Goal: Task Accomplishment & Management: Manage account settings

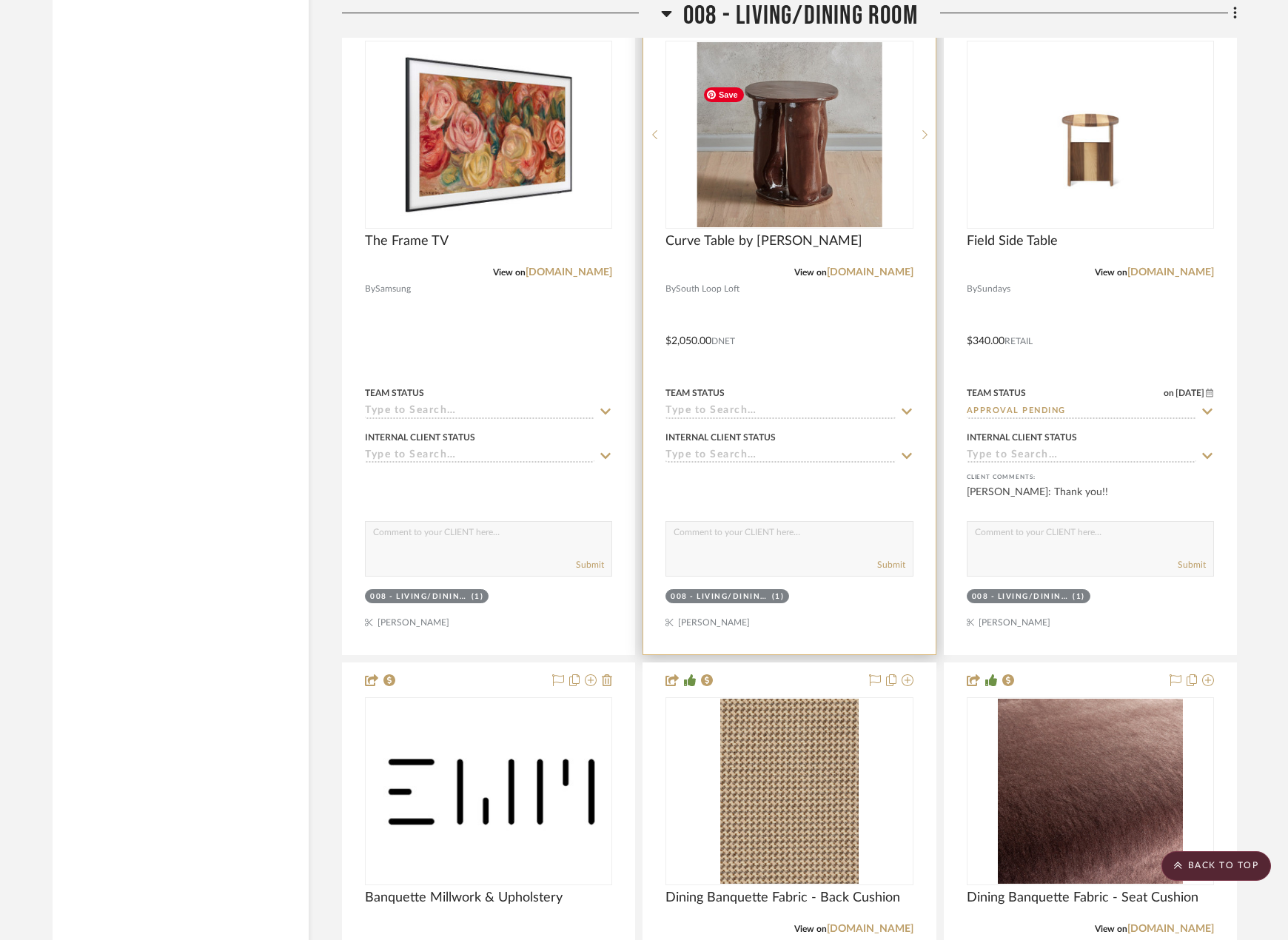
scroll to position [12811, 0]
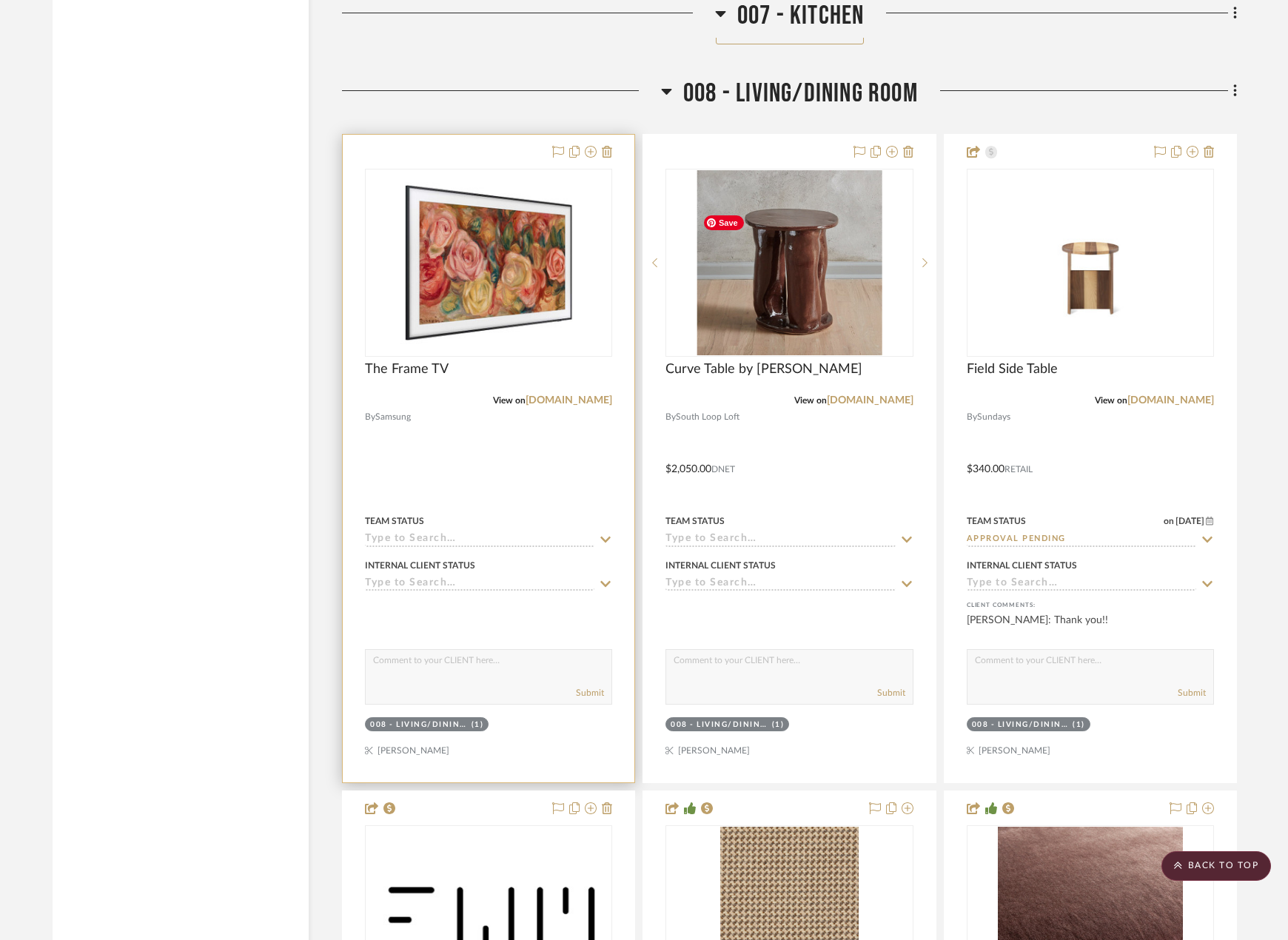
click at [612, 460] on div at bounding box center [488, 458] width 291 height 648
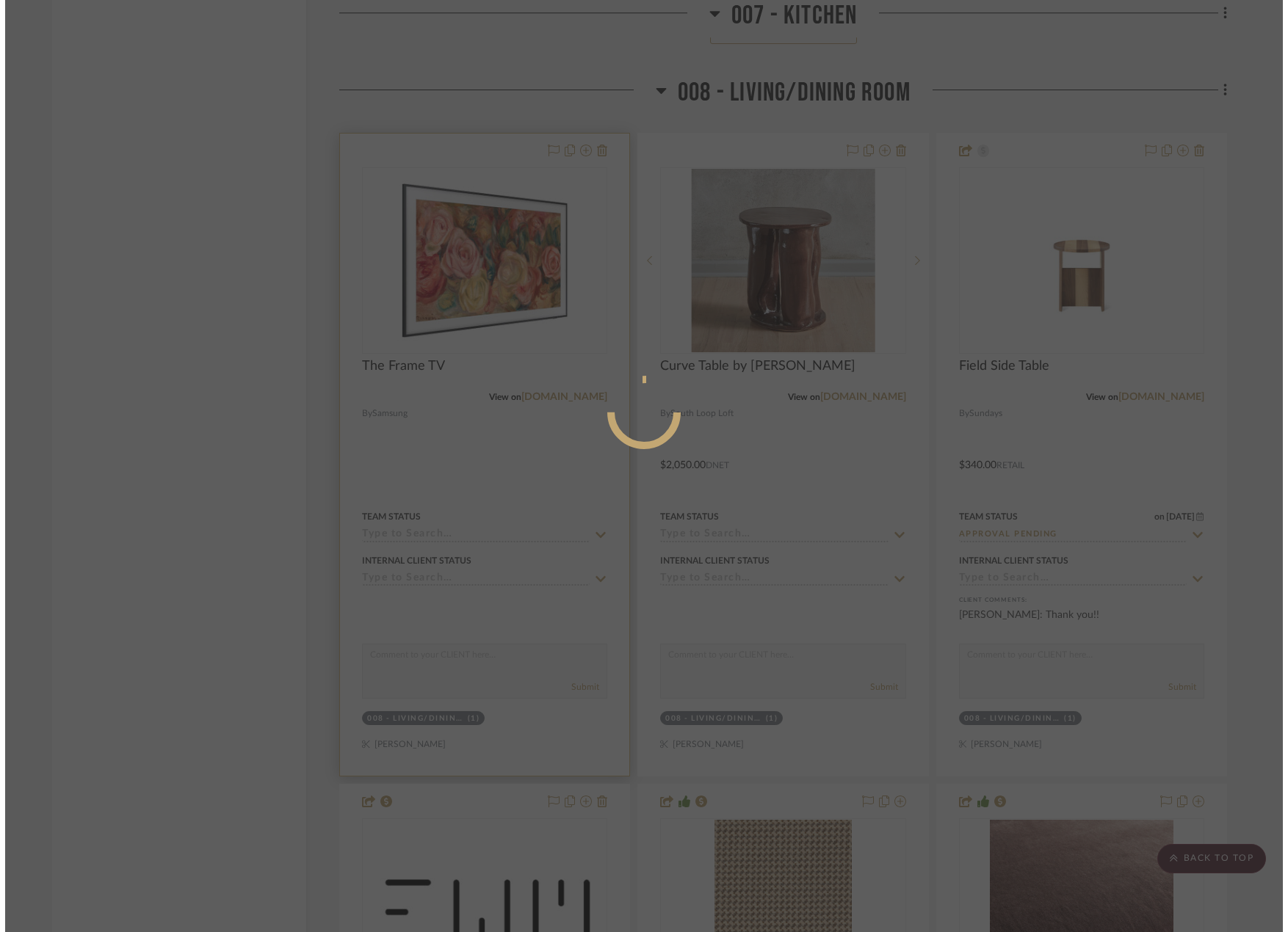
scroll to position [0, 0]
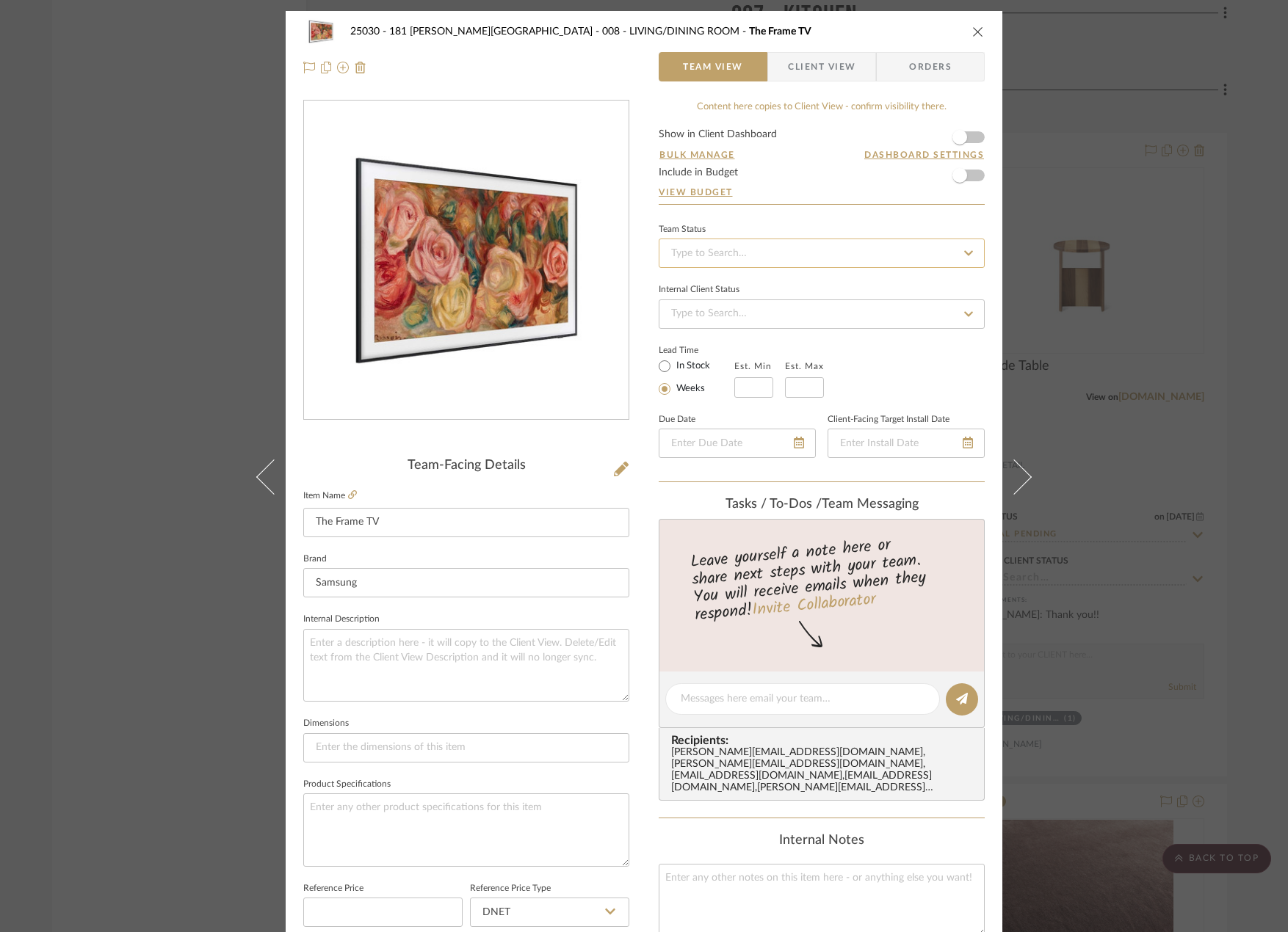
click at [704, 250] on input at bounding box center [822, 253] width 326 height 30
type input "quot"
click at [745, 305] on div "Quote Needed" at bounding box center [817, 292] width 324 height 37
type input "[DATE]"
type input "Quote Needed"
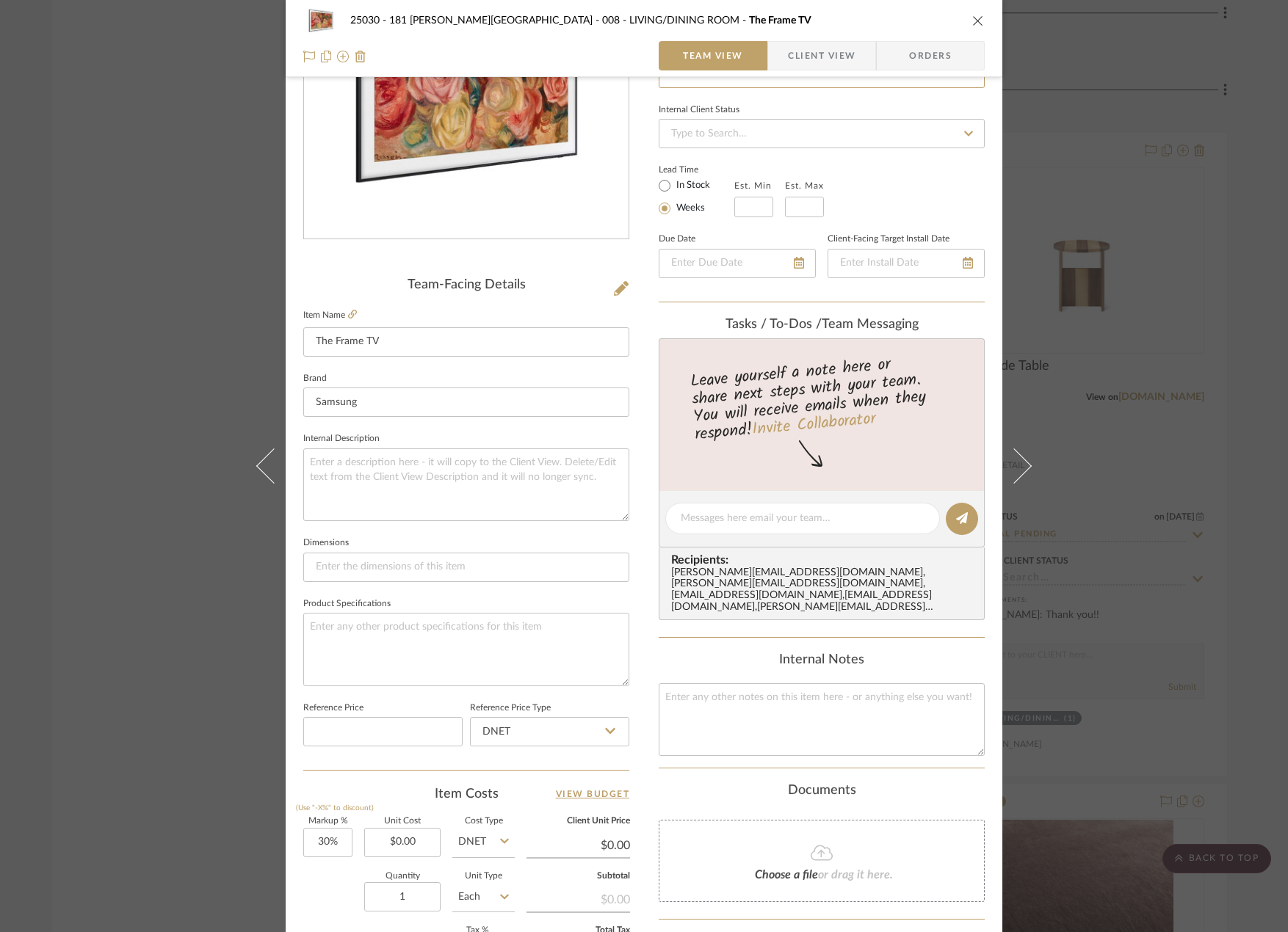
scroll to position [220, 0]
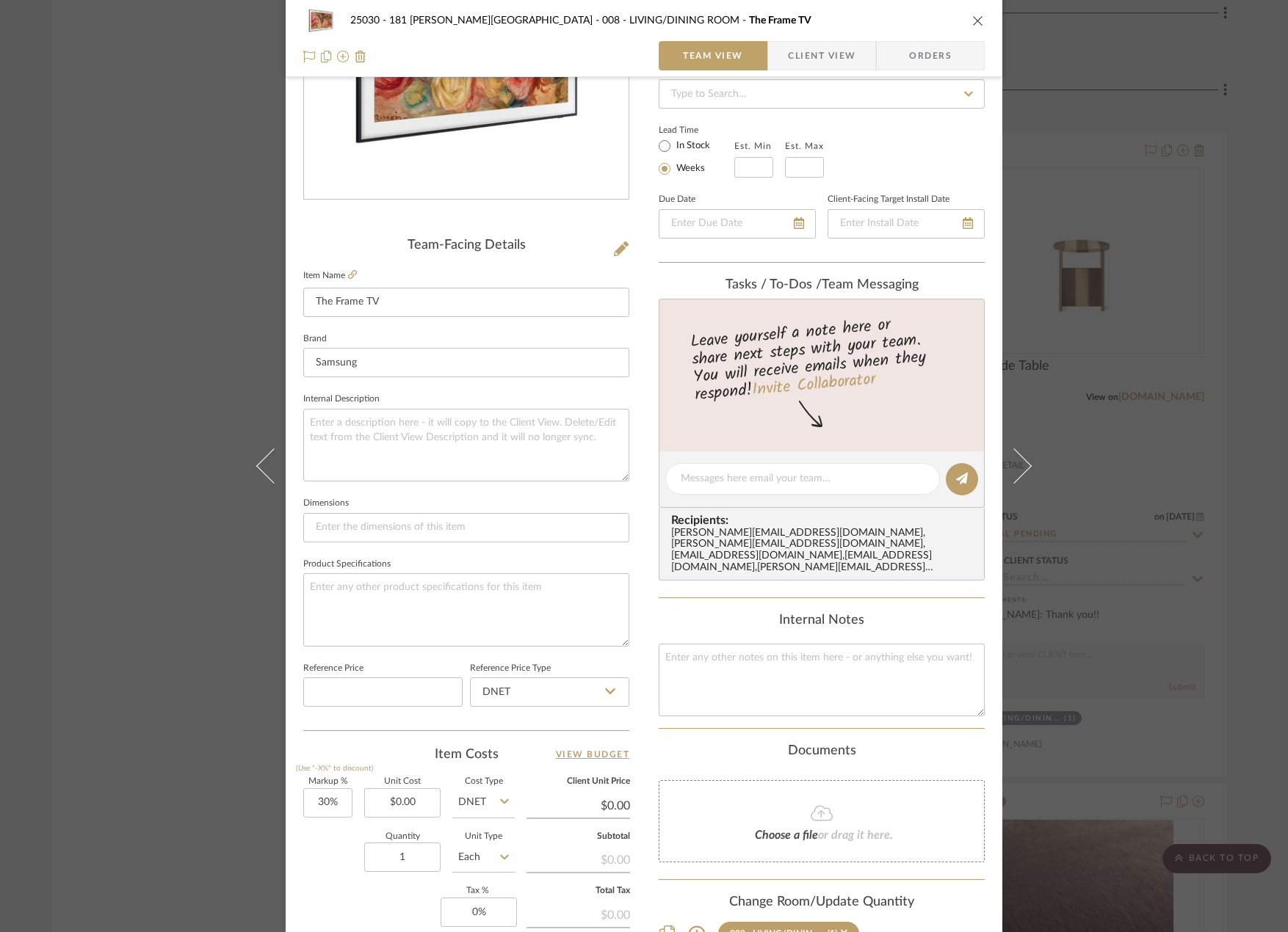
click at [141, 448] on div "25030 - 181 [PERSON_NAME] 008 - LIVING/DINING ROOM The Frame TV Team View Clien…" at bounding box center [644, 466] width 1288 height 932
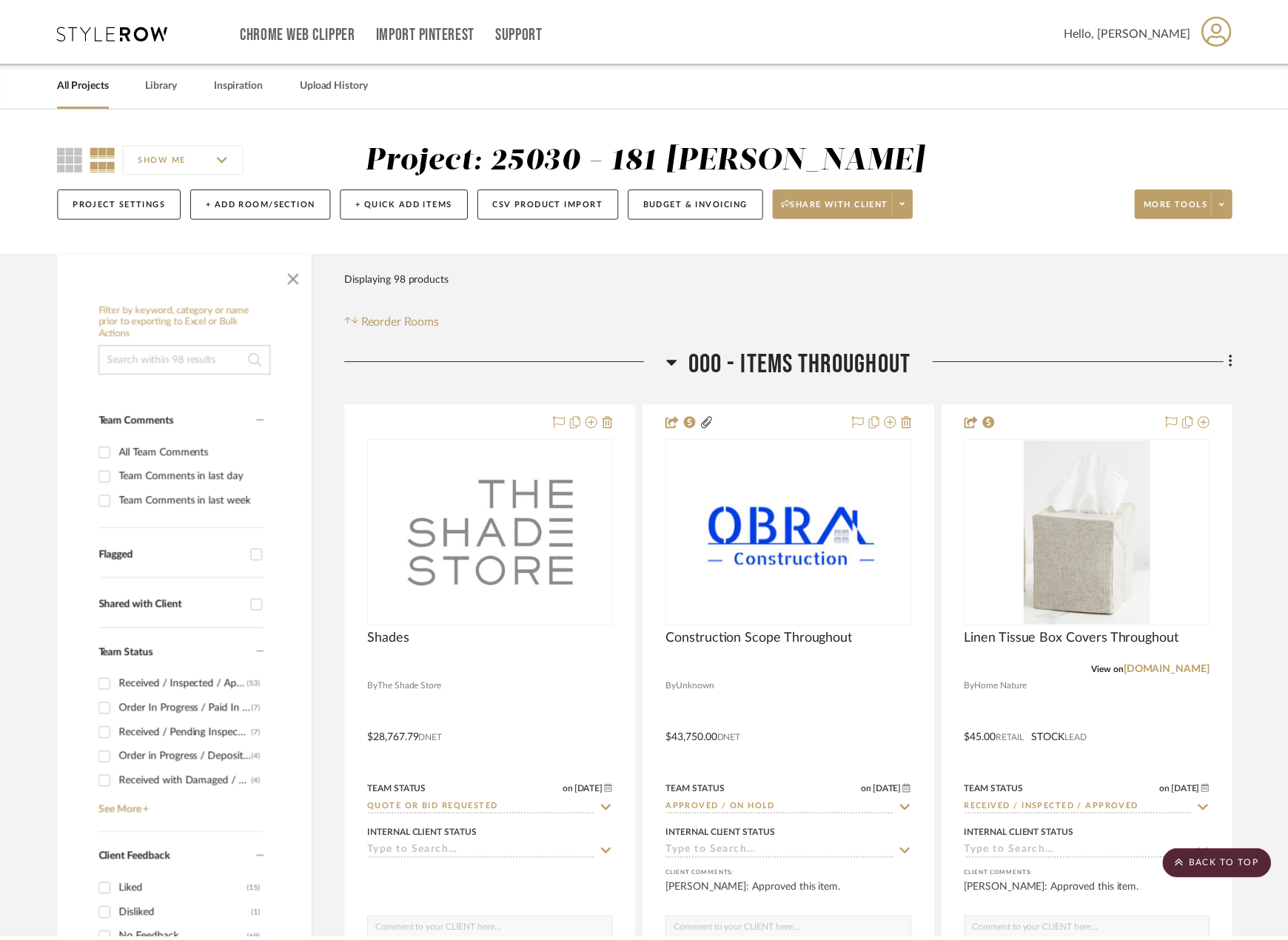
scroll to position [12811, 0]
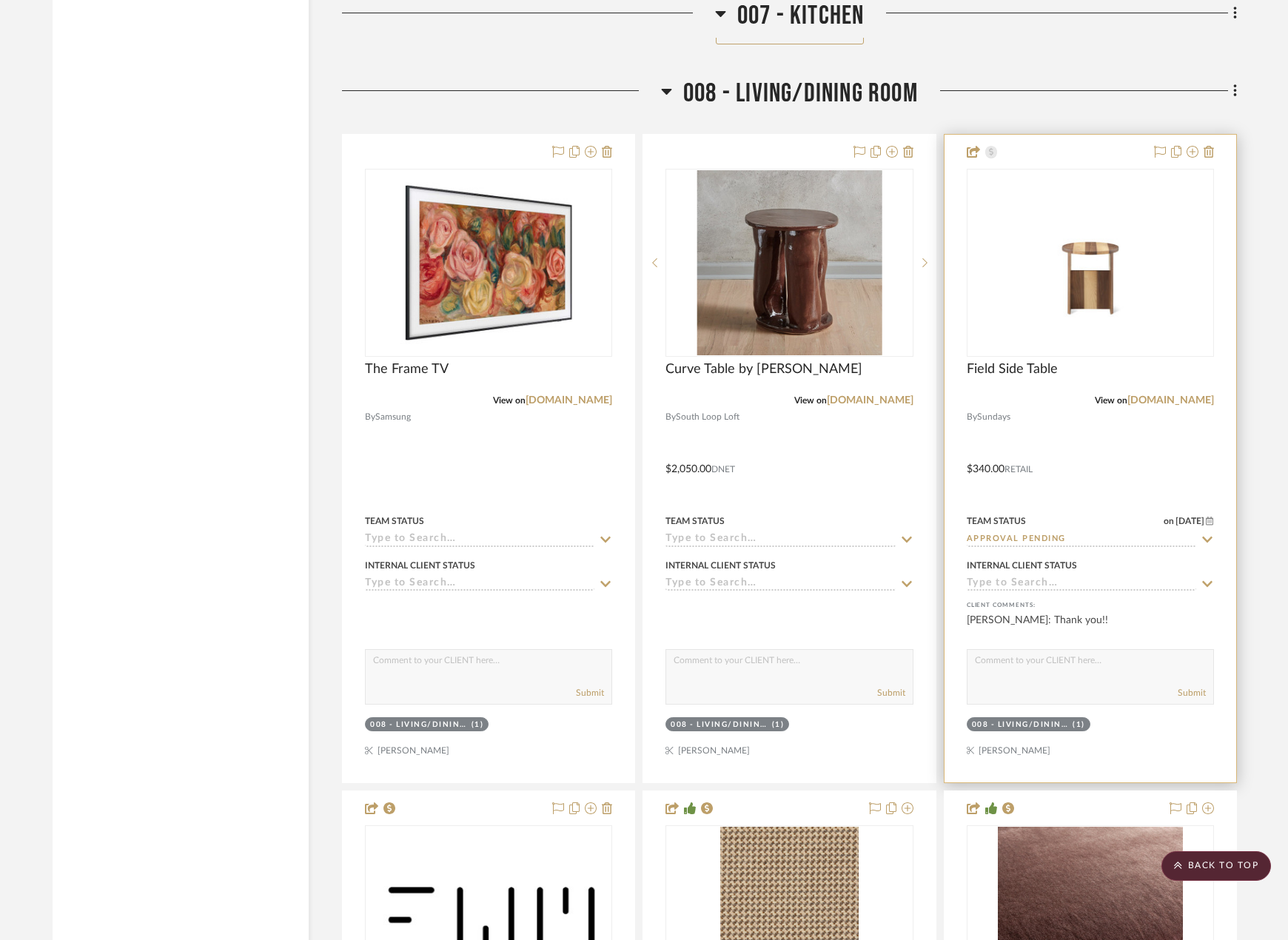
type input "[DATE]"
type input "Quote Needed"
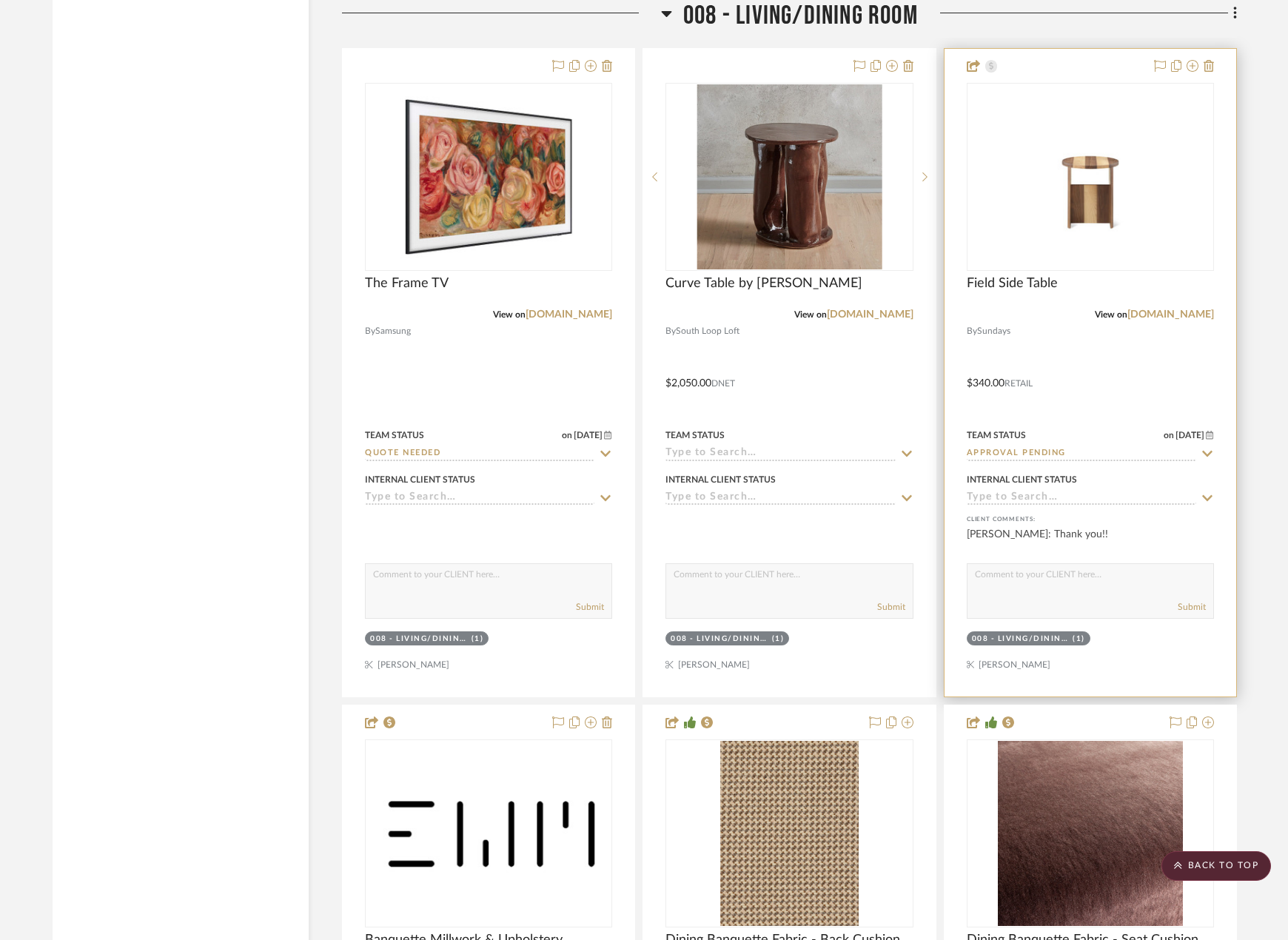
scroll to position [12885, 0]
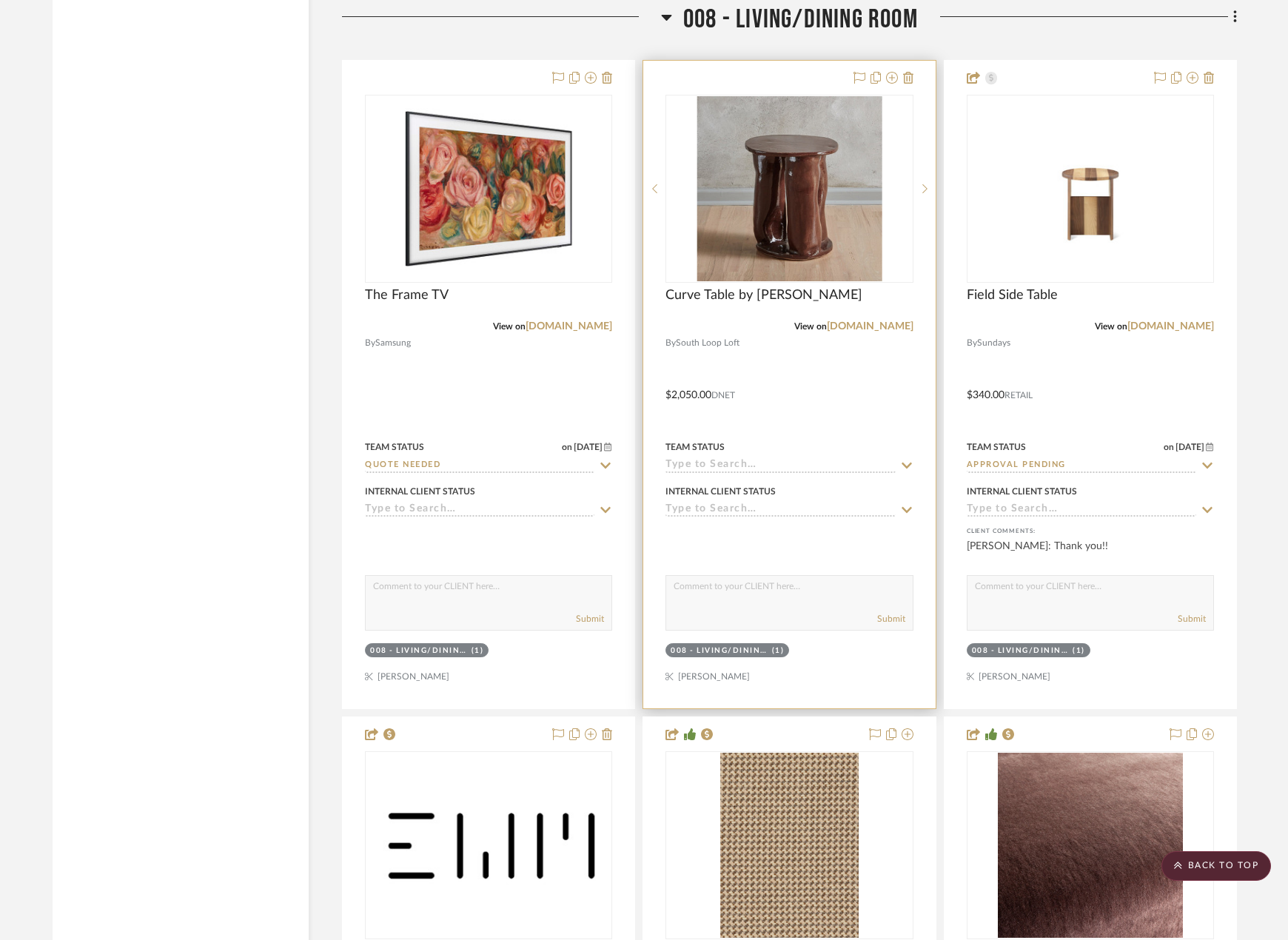
click at [824, 439] on div at bounding box center [789, 384] width 291 height 648
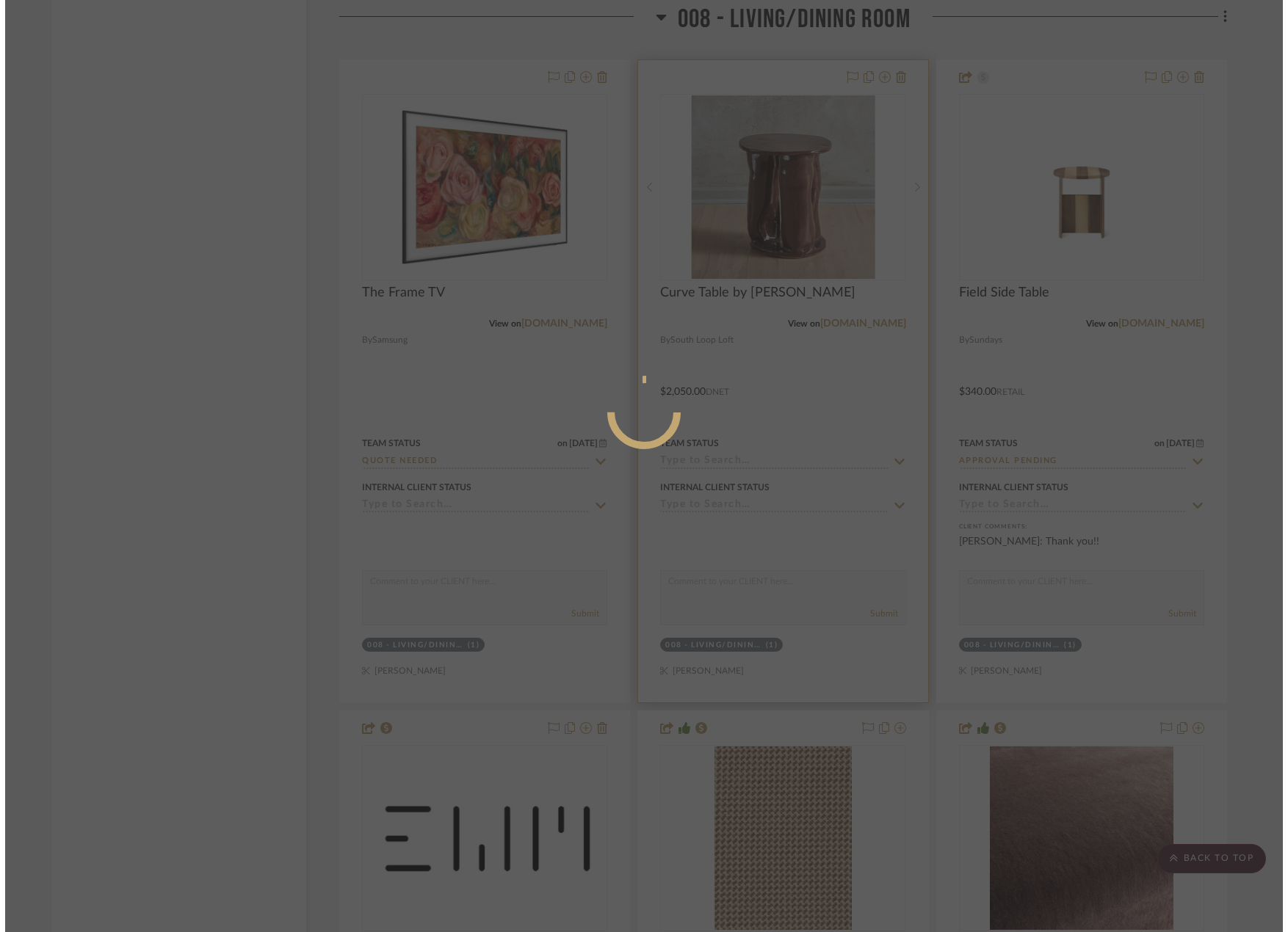
scroll to position [0, 0]
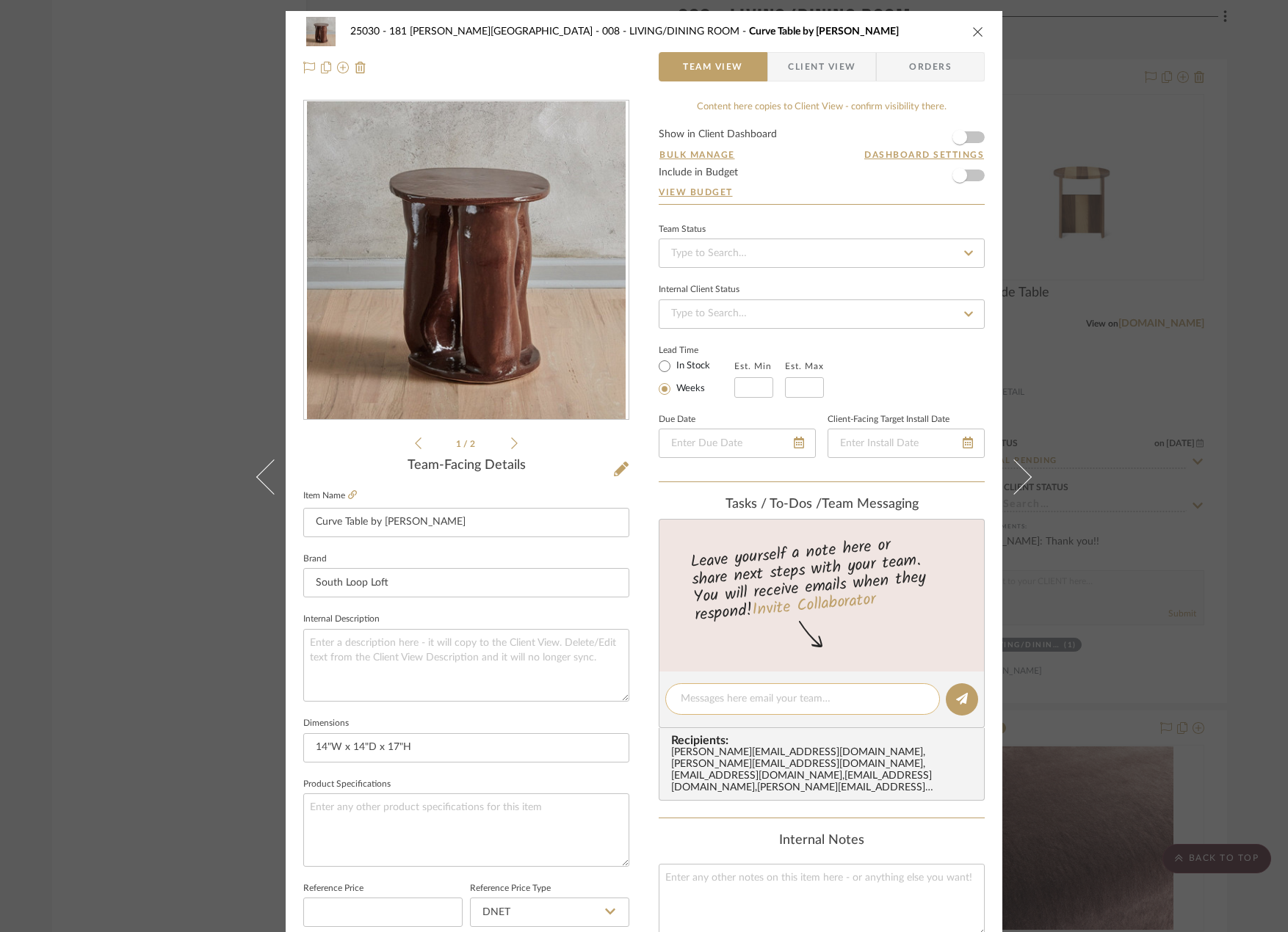
click at [713, 705] on textarea at bounding box center [802, 700] width 244 height 15
type textarea "D"
click at [696, 810] on div "Content here copies to Client View - confirm visibility there. Show in Client D…" at bounding box center [822, 704] width 326 height 1208
click at [203, 224] on div "25030 - 181 [PERSON_NAME] 008 - LIVING/DINING ROOM Curve Table by [PERSON_NAME]…" at bounding box center [644, 466] width 1288 height 932
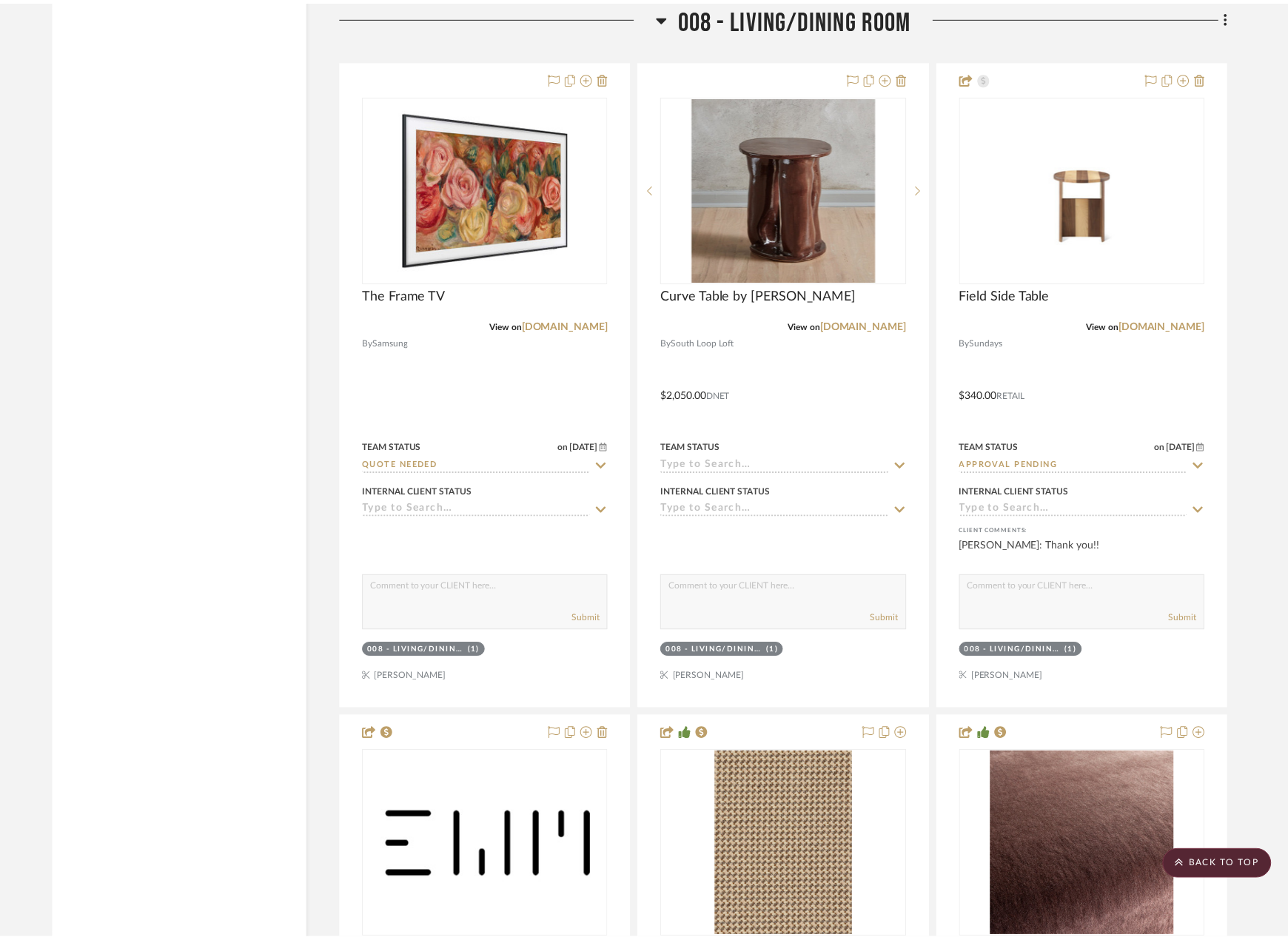
scroll to position [12885, 0]
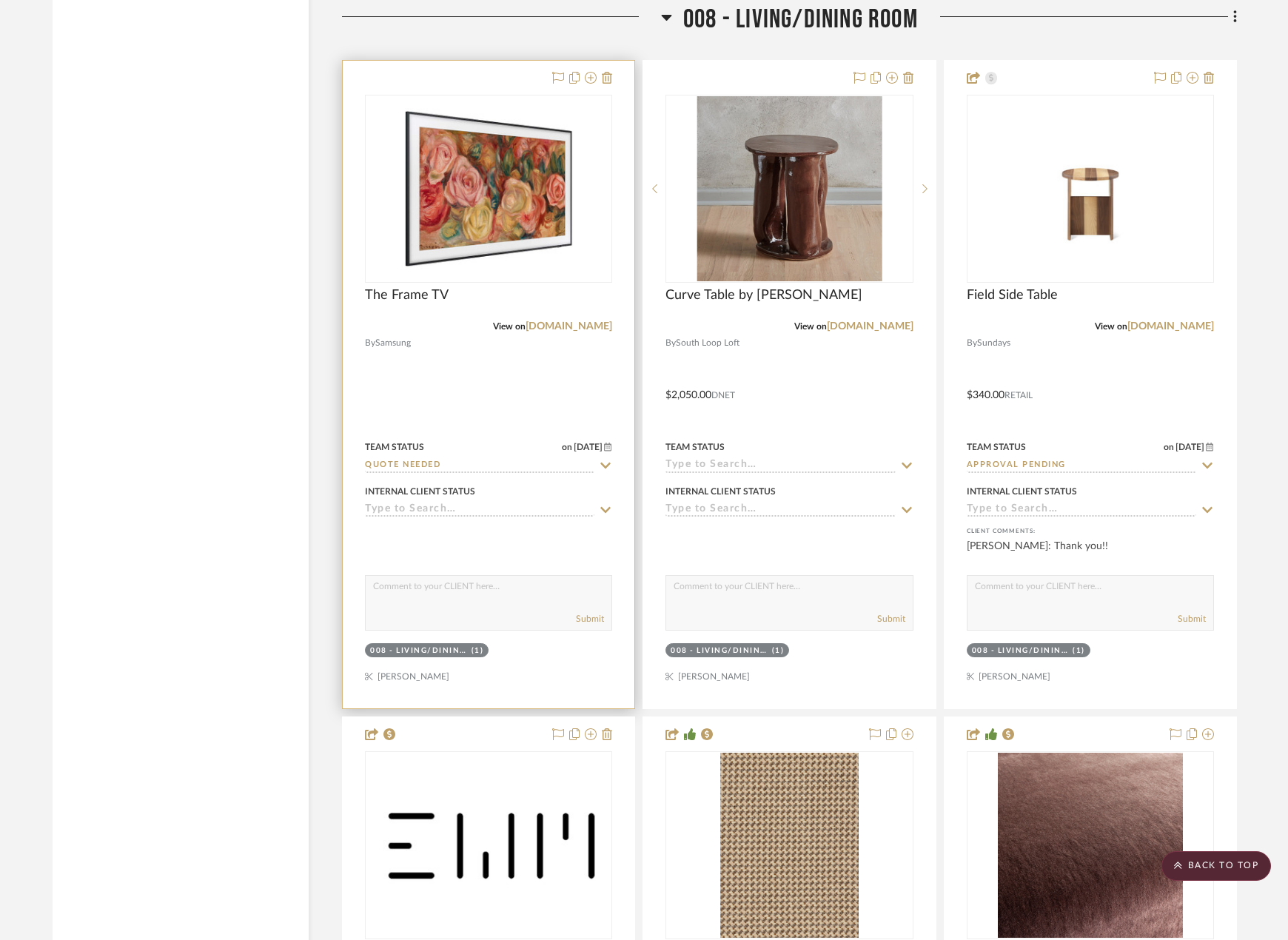
click at [624, 417] on div at bounding box center [488, 384] width 291 height 648
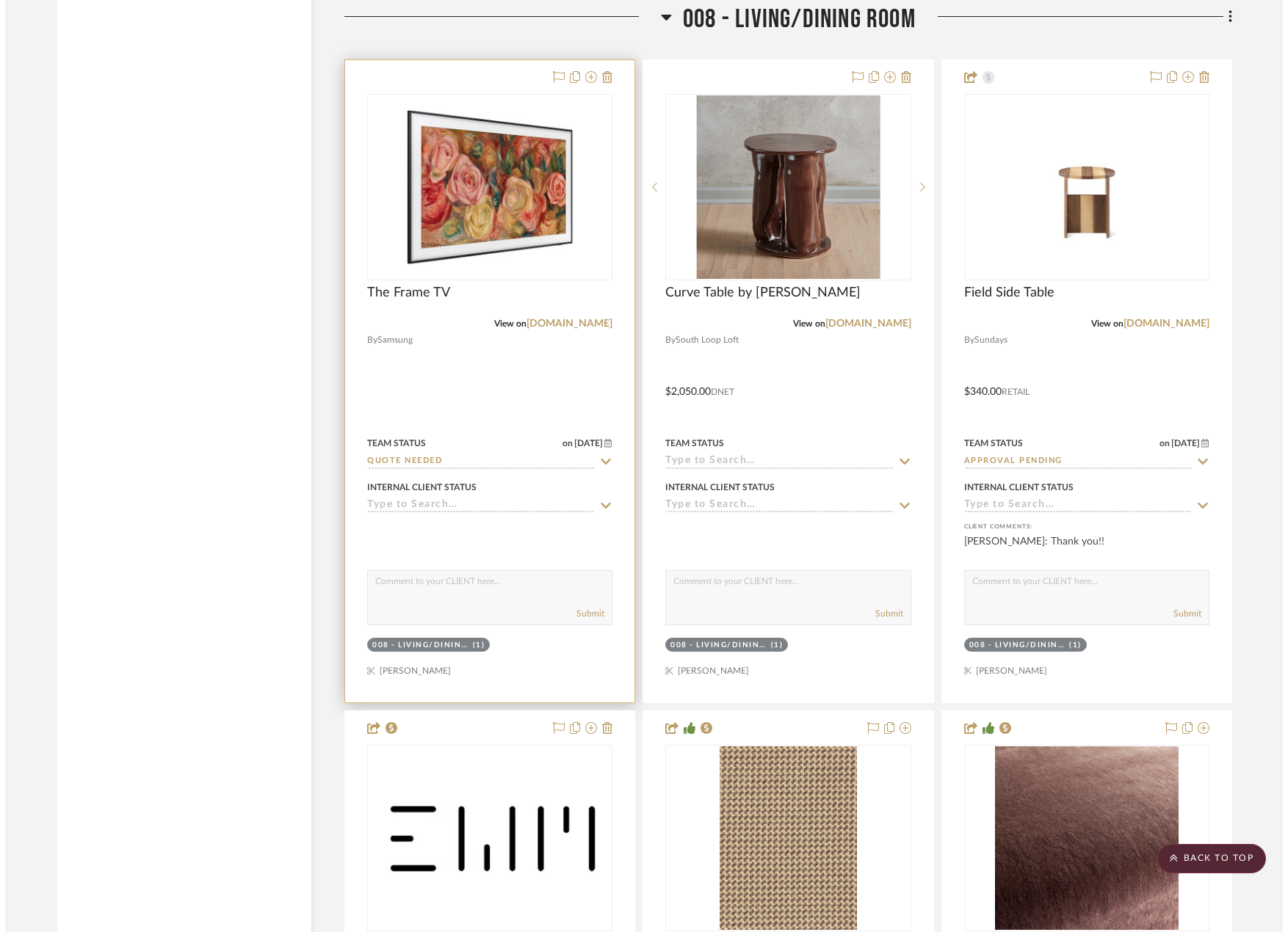
scroll to position [0, 0]
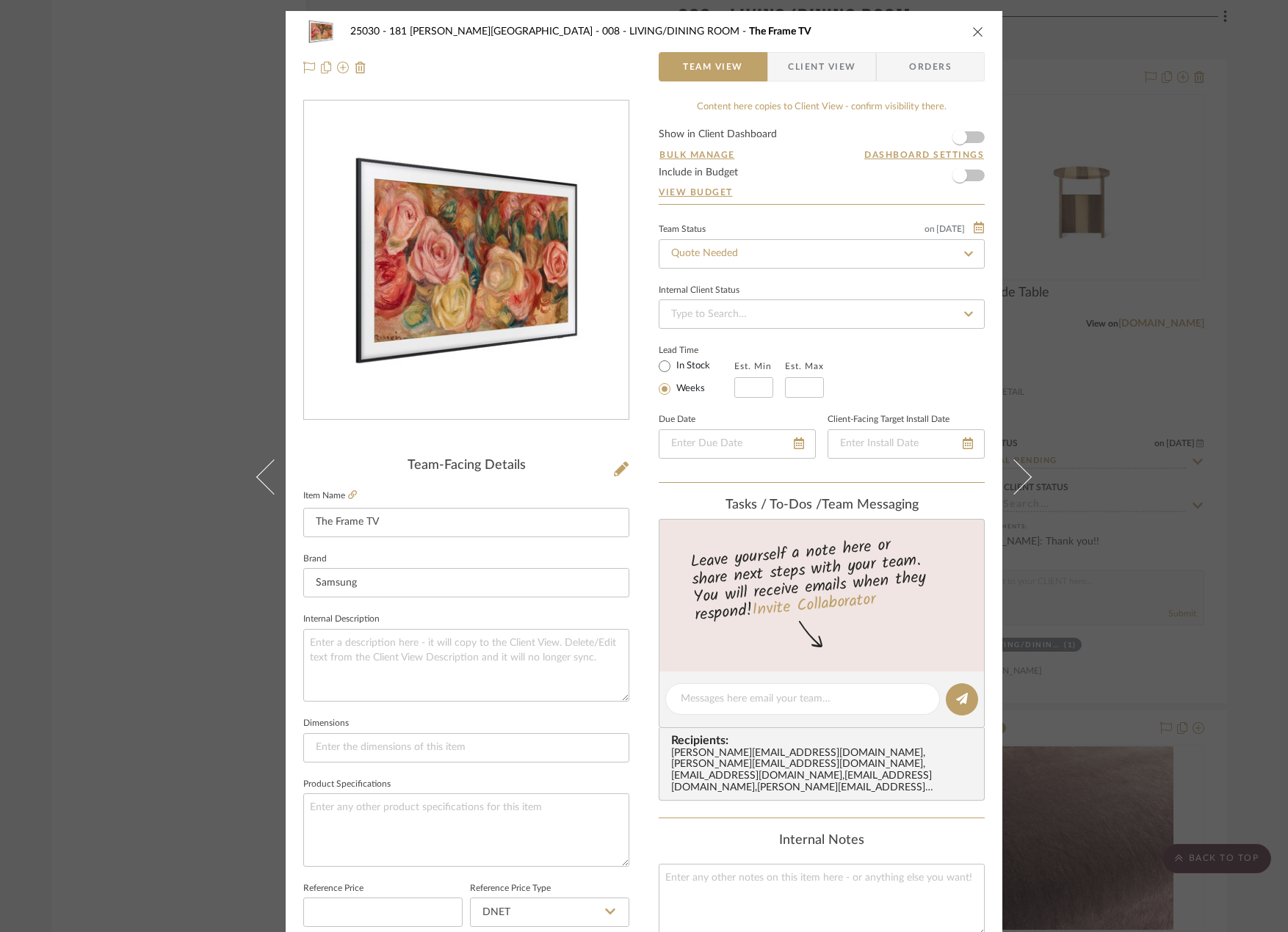
click at [625, 467] on div "25030 - 181 [PERSON_NAME] 008 - LIVING/DINING ROOM The Frame TV Team View Clien…" at bounding box center [644, 688] width 717 height 1356
click at [614, 466] on icon at bounding box center [620, 468] width 14 height 14
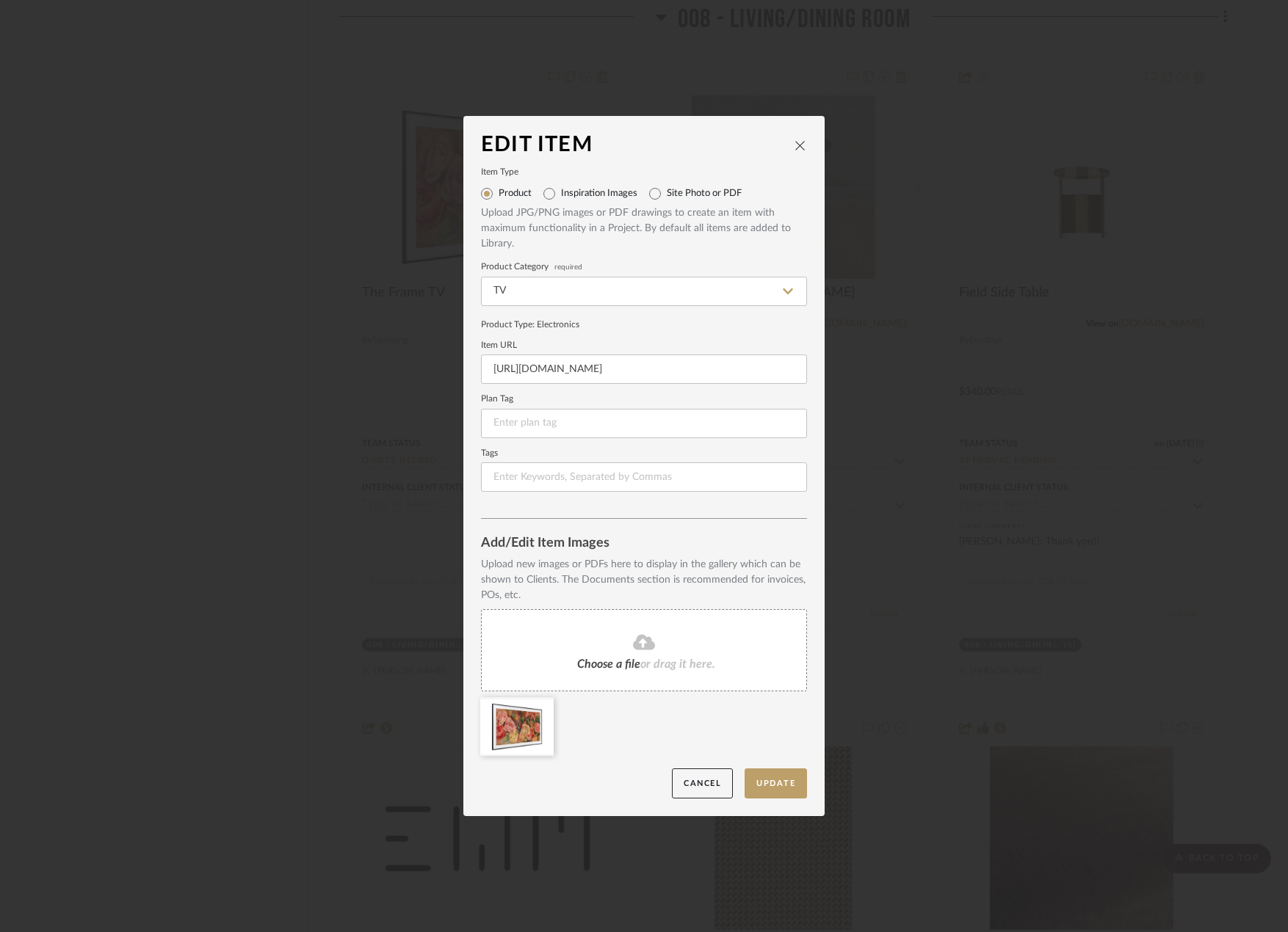
click at [673, 620] on div "Choose a file or drag it here." at bounding box center [644, 651] width 326 height 83
click at [622, 704] on icon at bounding box center [626, 707] width 11 height 12
click at [764, 773] on button "Update" at bounding box center [775, 783] width 62 height 30
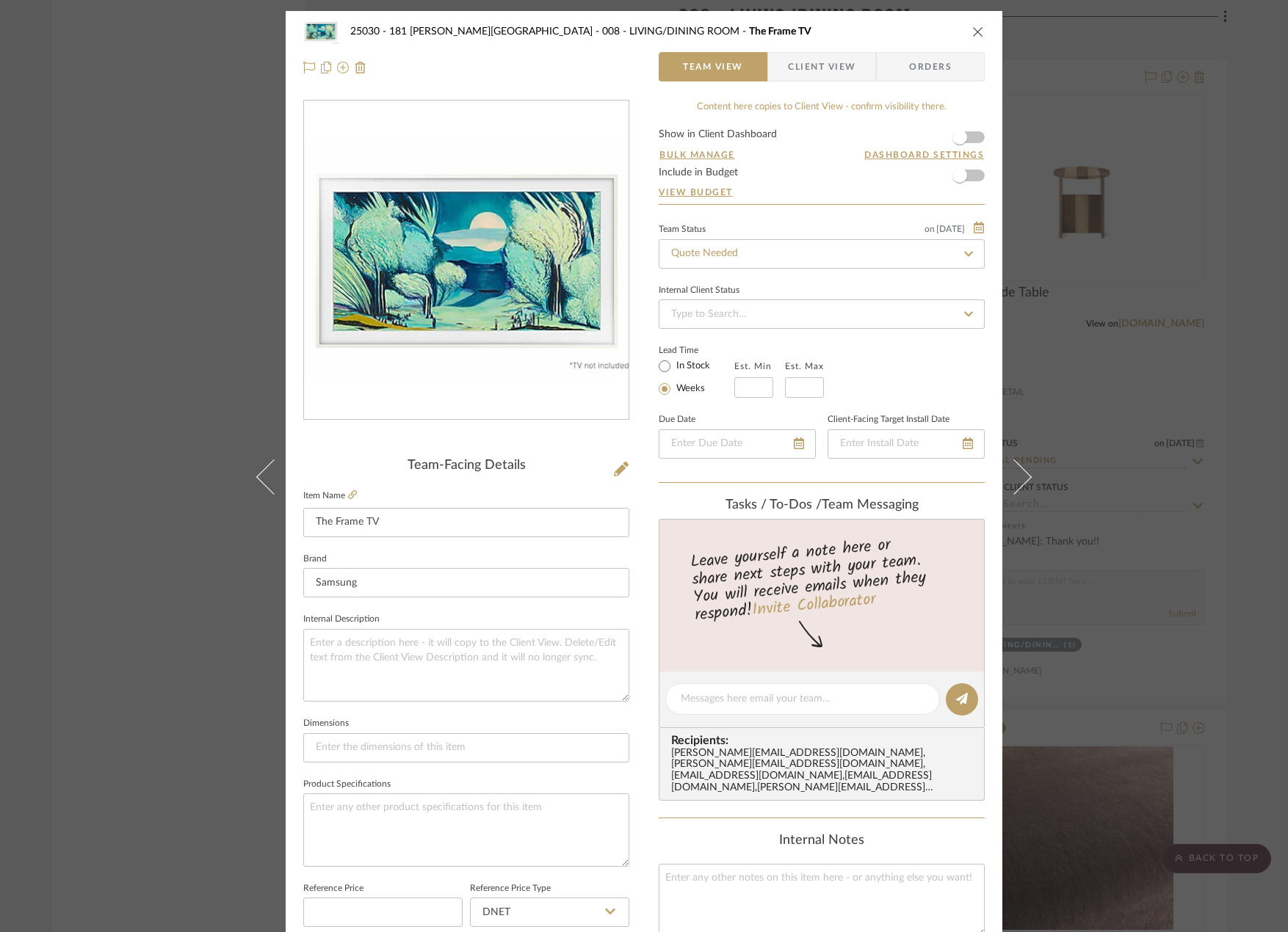
click at [115, 230] on div "25030 - 181 [PERSON_NAME] 008 - LIVING/DINING ROOM The Frame TV Team View Clien…" at bounding box center [644, 466] width 1288 height 932
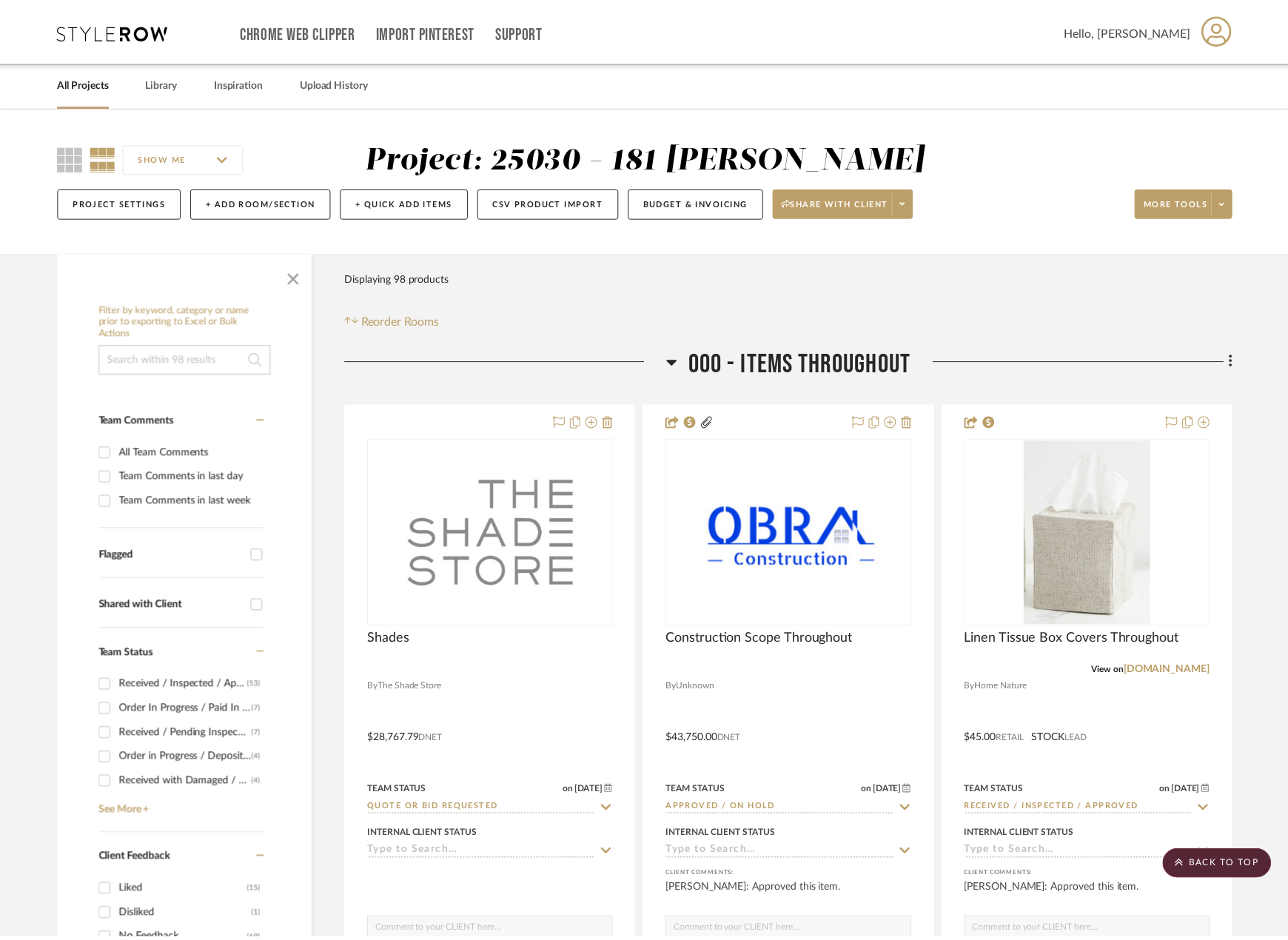
scroll to position [12885, 0]
